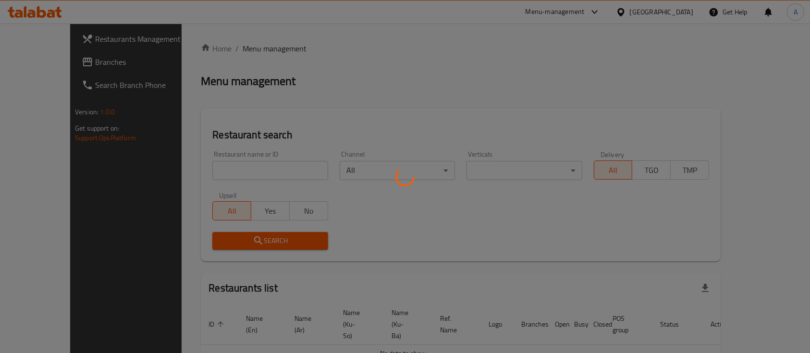
click at [219, 166] on div at bounding box center [405, 176] width 810 height 353
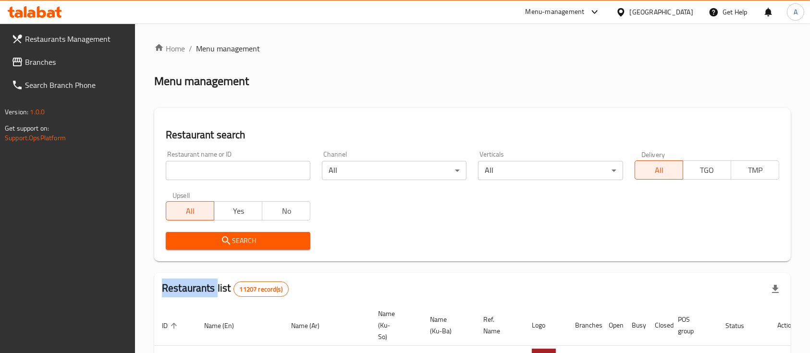
click at [219, 165] on div at bounding box center [405, 176] width 810 height 353
click at [219, 165] on input "search" at bounding box center [238, 170] width 145 height 19
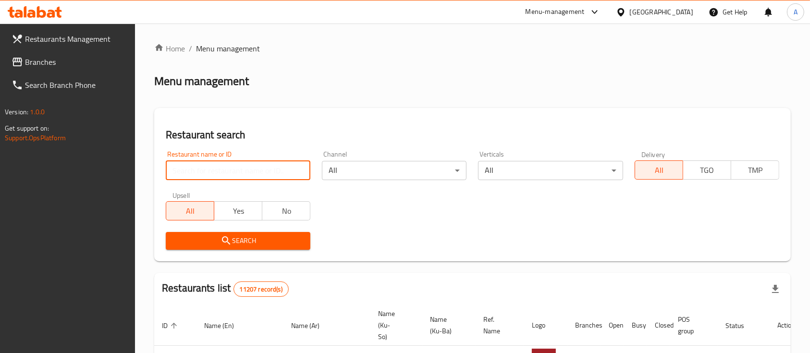
paste input "750836"
click button "Search" at bounding box center [238, 241] width 145 height 18
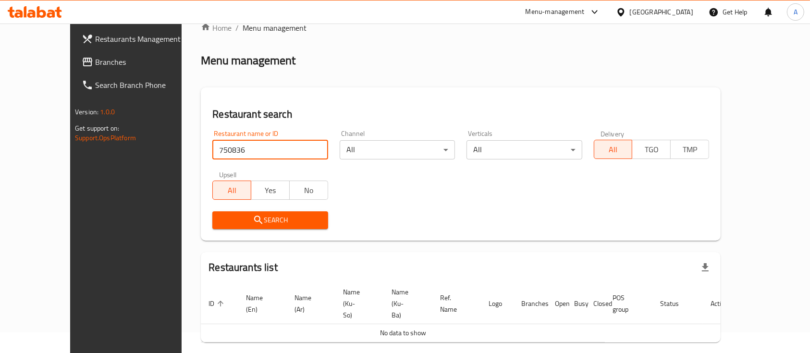
scroll to position [39, 0]
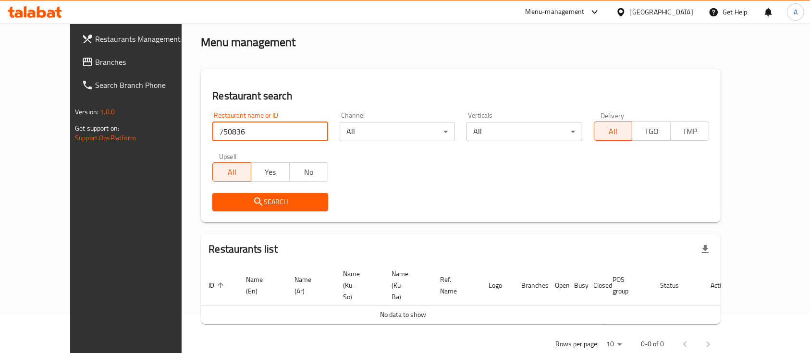
click at [217, 131] on input "750836" at bounding box center [269, 131] width 115 height 19
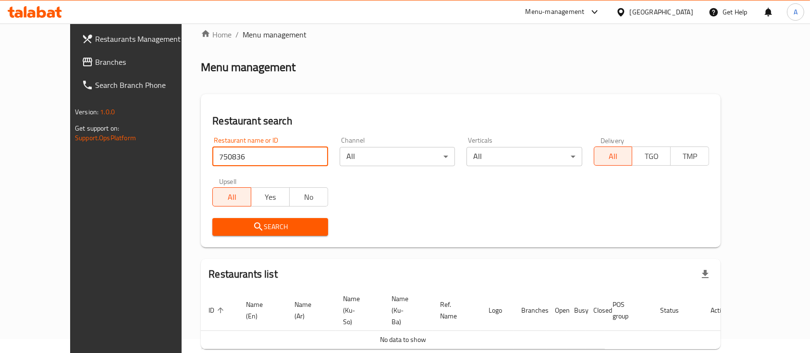
scroll to position [0, 0]
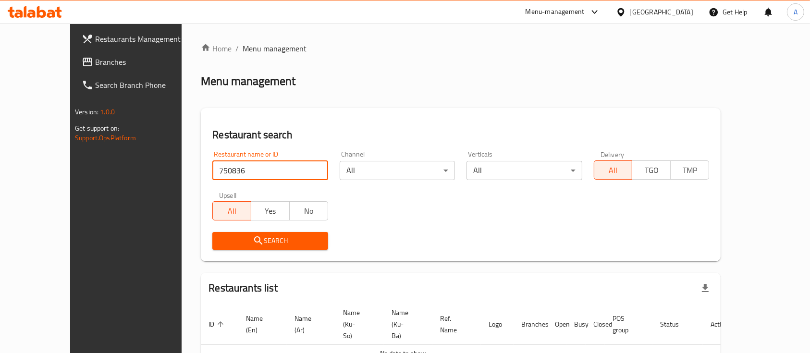
click at [217, 163] on input "750836" at bounding box center [269, 170] width 115 height 19
paste input "HM Healthy Restaurant"
type input "HM Healthy Restaurant"
click button "Search" at bounding box center [269, 241] width 115 height 18
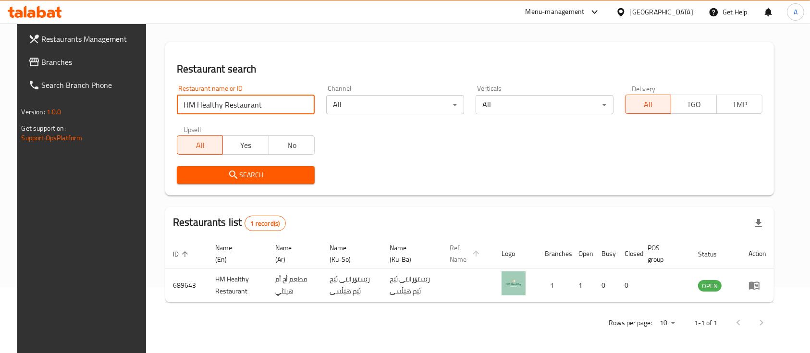
scroll to position [67, 0]
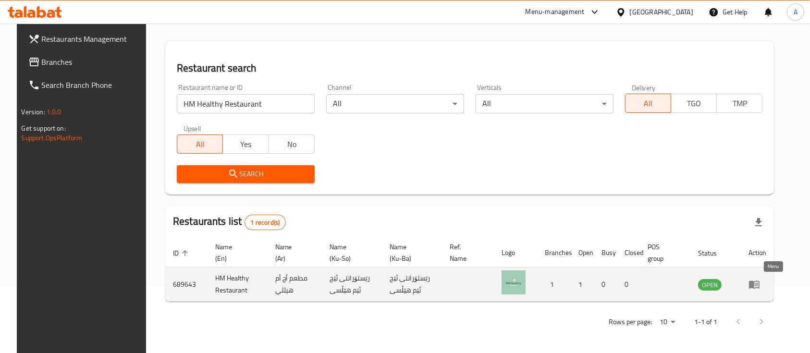
click at [759, 281] on icon "enhanced table" at bounding box center [754, 285] width 11 height 8
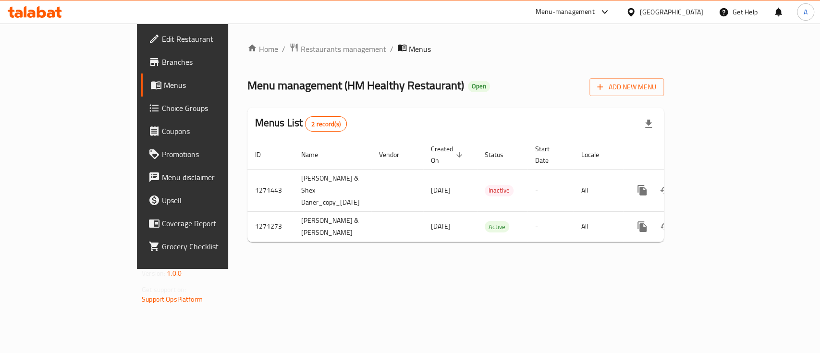
click at [162, 58] on span "Branches" at bounding box center [214, 62] width 104 height 12
